Goal: Transaction & Acquisition: Purchase product/service

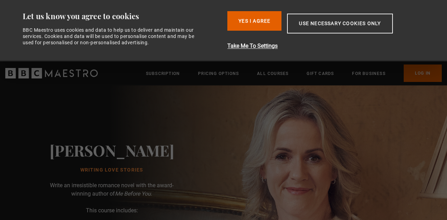
click at [299, 23] on button "Use necessary cookies only" at bounding box center [339, 24] width 105 height 20
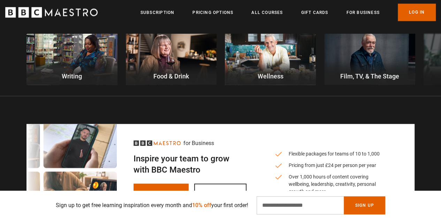
scroll to position [0, 266]
click at [66, 46] on div at bounding box center [72, 58] width 91 height 51
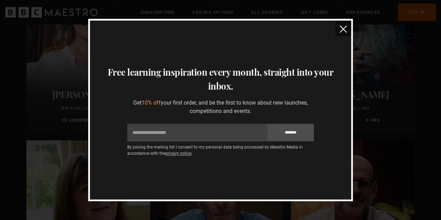
scroll to position [321, 0]
click at [339, 29] on button "close" at bounding box center [344, 29] width 16 height 16
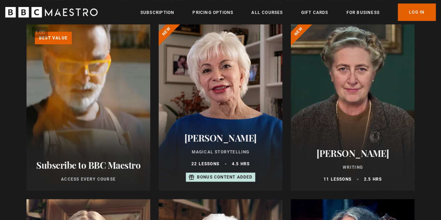
scroll to position [88, 0]
click at [225, 14] on link "Pricing Options" at bounding box center [213, 12] width 41 height 7
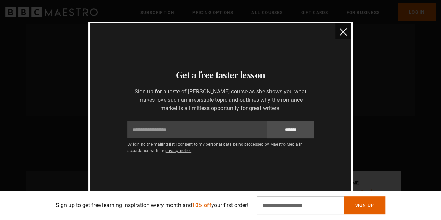
click at [345, 34] on img "close" at bounding box center [343, 31] width 7 height 7
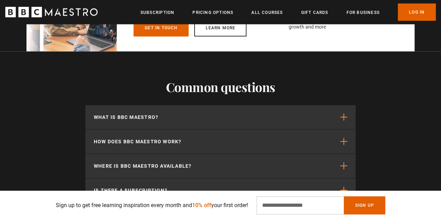
scroll to position [2137, 0]
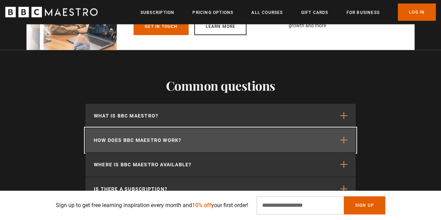
click at [334, 133] on button "How does BBC Maestro work?" at bounding box center [220, 140] width 270 height 24
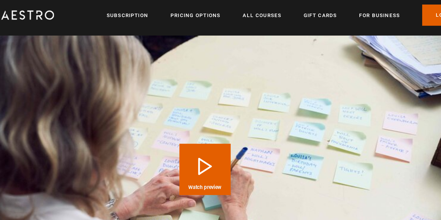
scroll to position [665, 0]
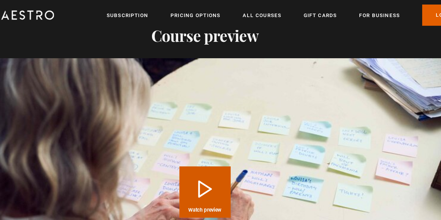
click at [219, 136] on button "Play Course overview for Writing Love Stories with Jojo Moyes Watch preview" at bounding box center [221, 157] width 42 height 42
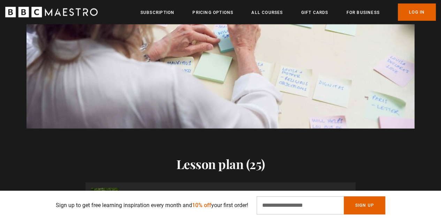
scroll to position [807, 0]
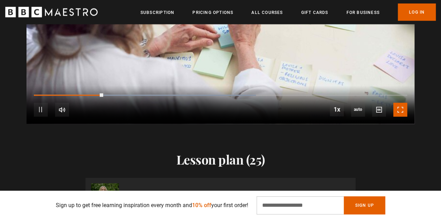
click at [398, 103] on span "Video Player" at bounding box center [401, 110] width 14 height 14
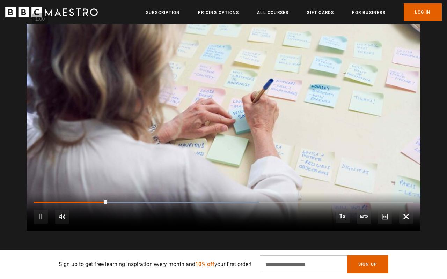
scroll to position [0, 1267]
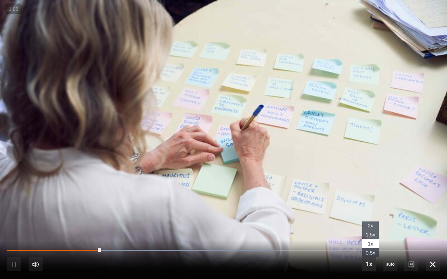
click at [373, 220] on span "Video Player" at bounding box center [369, 264] width 14 height 14
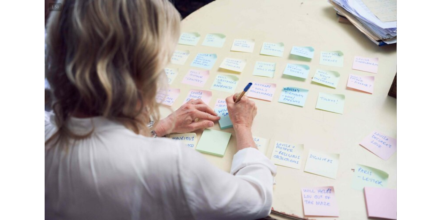
scroll to position [0, 1508]
